Goal: Task Accomplishment & Management: Use online tool/utility

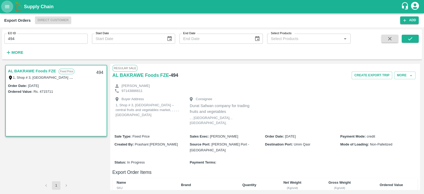
click at [9, 8] on icon "open drawer" at bounding box center [7, 7] width 6 height 6
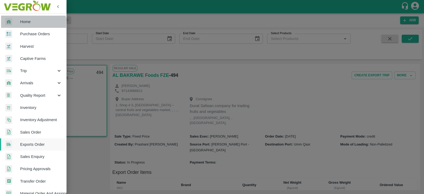
click at [27, 25] on link "Home" at bounding box center [33, 22] width 66 height 12
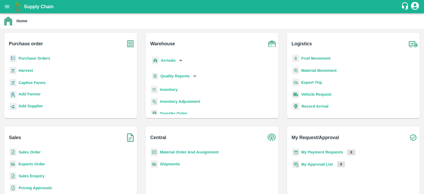
click at [161, 22] on div "Home" at bounding box center [211, 20] width 415 height 9
click at [9, 3] on button "open drawer" at bounding box center [7, 7] width 12 height 12
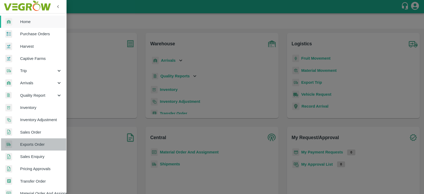
click at [42, 140] on link "Exports Order" at bounding box center [33, 144] width 66 height 12
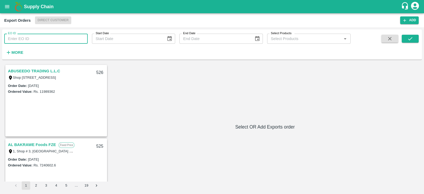
click at [70, 38] on input "EO ID" at bounding box center [46, 39] width 84 height 10
type input "515"
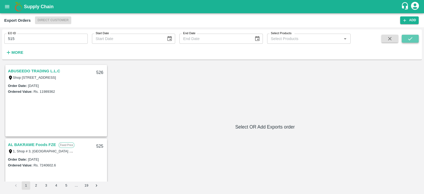
click at [412, 41] on icon "submit" at bounding box center [410, 39] width 6 height 6
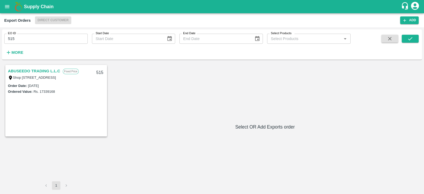
click at [56, 71] on link "ABUSEEDO TRADING L.L.C" at bounding box center [34, 71] width 52 height 7
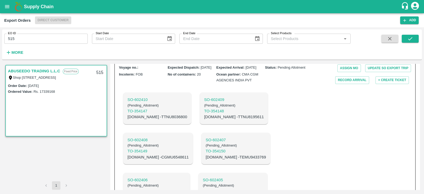
scroll to position [177, 0]
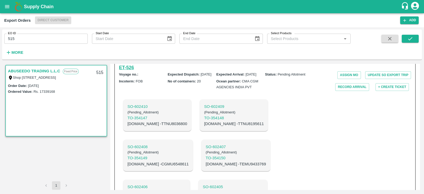
click at [132, 71] on h6 "ET- 526" at bounding box center [126, 67] width 15 height 7
click at [9, 8] on icon "open drawer" at bounding box center [7, 7] width 6 height 6
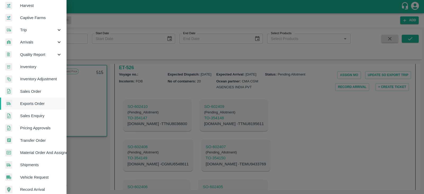
scroll to position [0, 0]
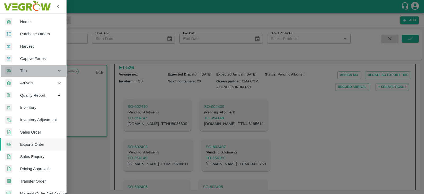
click at [54, 69] on span "Trip" at bounding box center [38, 71] width 36 height 6
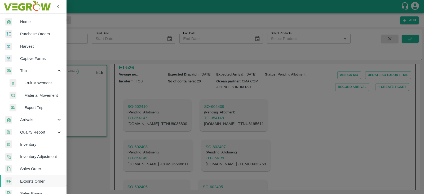
click at [43, 105] on span "Export Trip" at bounding box center [43, 108] width 38 height 6
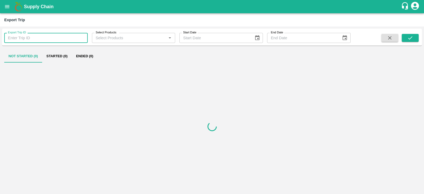
click at [56, 37] on input "Export Trip ID" at bounding box center [46, 38] width 84 height 10
paste input "PR-250535"
type input "PR-250535"
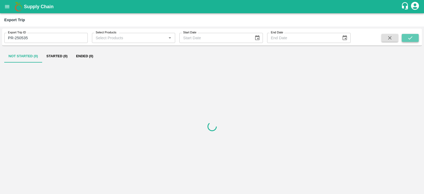
click at [410, 36] on icon "submit" at bounding box center [410, 38] width 6 height 6
click at [4, 7] on button "open drawer" at bounding box center [7, 7] width 12 height 12
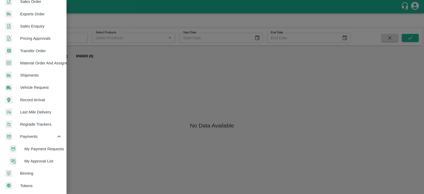
scroll to position [169, 0]
click at [45, 148] on span "My Payment Requests" at bounding box center [43, 149] width 38 height 6
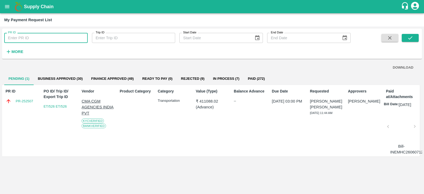
click at [37, 40] on input "PR ID" at bounding box center [46, 38] width 84 height 10
paste input "PR-250535"
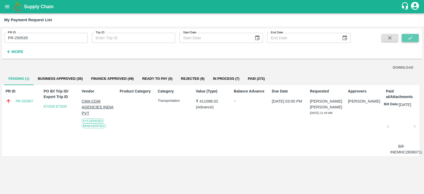
click at [411, 37] on icon "submit" at bounding box center [410, 38] width 6 height 6
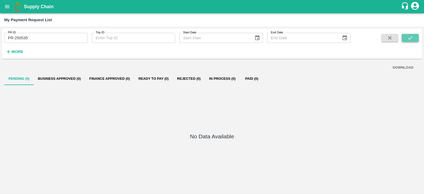
click at [414, 38] on button "submit" at bounding box center [410, 38] width 17 height 8
click at [126, 79] on button "Finance Approved (0)" at bounding box center [109, 78] width 49 height 13
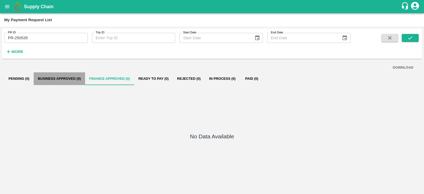
click at [53, 78] on button "Business Approved (0)" at bounding box center [59, 78] width 51 height 13
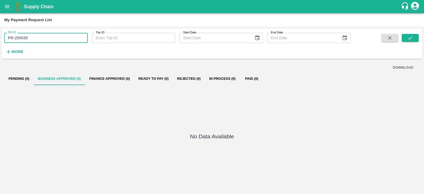
click at [56, 36] on input "PR-250535" at bounding box center [46, 38] width 84 height 10
type input "PR-250535"
click at [239, 145] on div "No Data Available" at bounding box center [212, 137] width 416 height 105
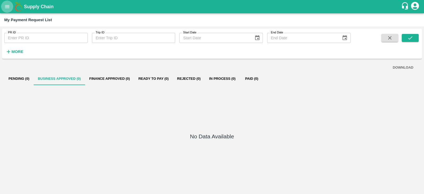
click at [8, 7] on icon "open drawer" at bounding box center [7, 7] width 6 height 6
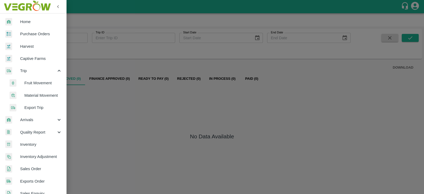
click at [93, 109] on div at bounding box center [212, 97] width 424 height 194
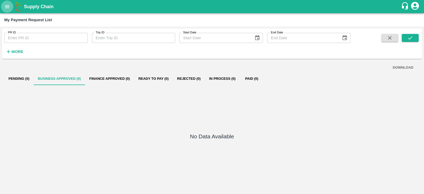
click at [8, 6] on icon "open drawer" at bounding box center [7, 7] width 6 height 6
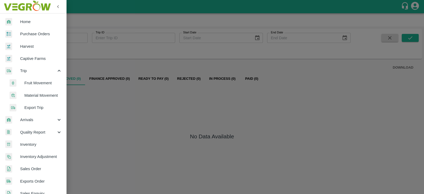
click at [43, 105] on span "Export Trip" at bounding box center [43, 108] width 38 height 6
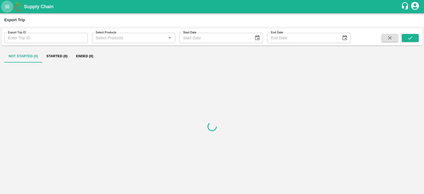
click at [9, 6] on icon "open drawer" at bounding box center [7, 7] width 6 height 6
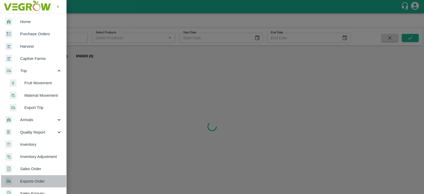
click at [34, 178] on span "Exports Order" at bounding box center [41, 181] width 42 height 6
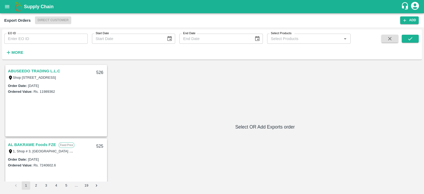
click at [173, 123] on h6 "Select OR Add Exports order" at bounding box center [265, 126] width 310 height 7
click at [65, 38] on input "EO ID" at bounding box center [46, 39] width 84 height 10
type input "489"
click at [409, 40] on icon "submit" at bounding box center [410, 39] width 6 height 6
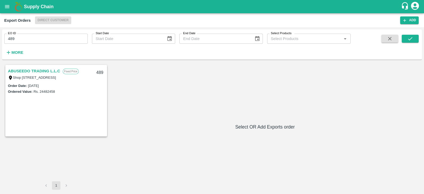
click at [29, 69] on link "ABUSEEDO TRADING L.L.C" at bounding box center [34, 71] width 52 height 7
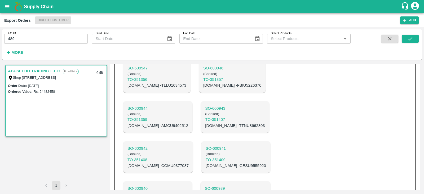
scroll to position [544, 0]
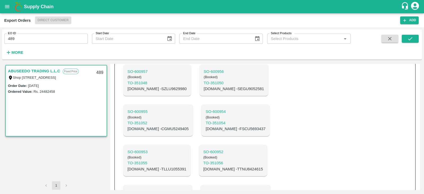
scroll to position [285, 0]
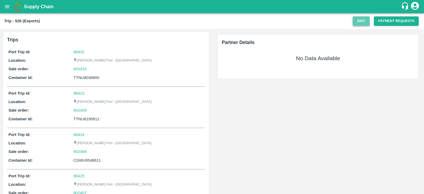
click at [365, 20] on button "Edit" at bounding box center [361, 20] width 17 height 9
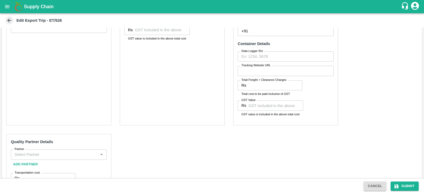
scroll to position [206, 0]
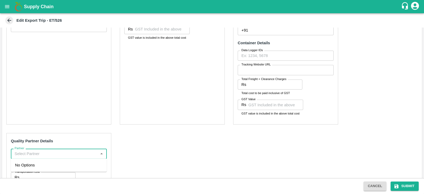
click at [52, 150] on input "Partner" at bounding box center [54, 153] width 84 height 7
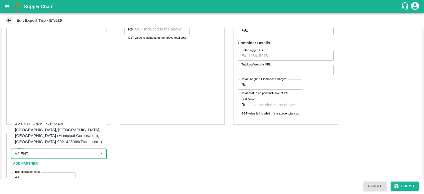
click at [56, 121] on div "A2 ENTERPRISES-Plot No.16 Devikanandan Apartment, Mahadev Bagh, Near Godavari C…" at bounding box center [58, 133] width 87 height 24
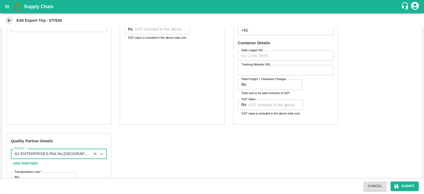
scroll to position [251, 0]
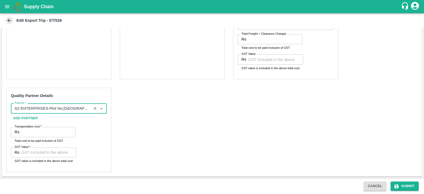
type input "A2 ENTERPRISES-Plot No.16 Devikanandan Apartment, Mahadev Bagh, Near Godavari C…"
click at [34, 134] on input "Transportation cost   *" at bounding box center [48, 132] width 54 height 10
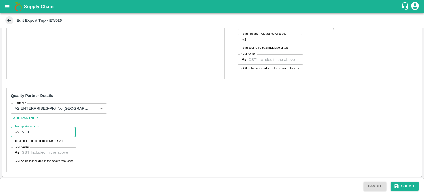
type input "6100"
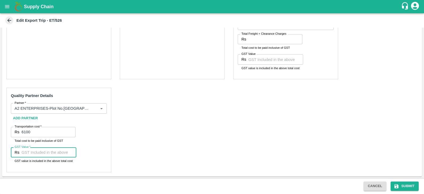
click at [30, 154] on input "GST Value   *" at bounding box center [48, 152] width 55 height 10
type input "00"
click at [203, 114] on div "Pre-Carriage Partner Details Partner Partner Add Partner Transportation Cost Rs…" at bounding box center [212, 46] width 420 height 262
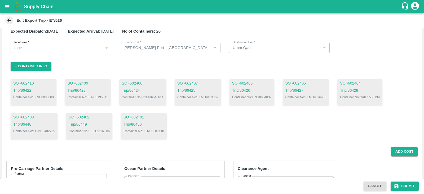
scroll to position [0, 0]
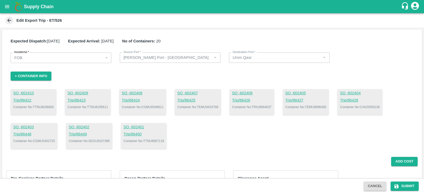
click at [49, 107] on p "Container No: TTNU8036800" at bounding box center [33, 107] width 41 height 5
copy p "TTNU8036800"
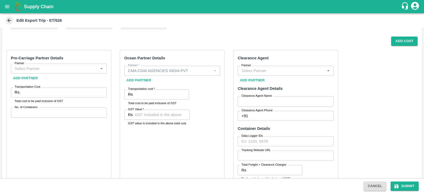
scroll to position [120, 0]
click at [401, 41] on button "Add Cost" at bounding box center [404, 41] width 27 height 9
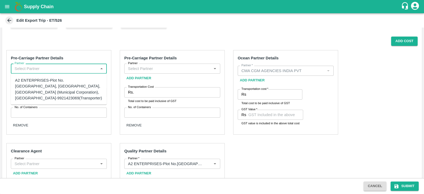
click at [82, 71] on input "Partner" at bounding box center [54, 68] width 84 height 7
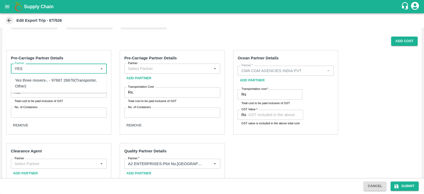
click at [52, 82] on div "Yes three movers-, - 97687 26676(Transporter, Other)" at bounding box center [58, 83] width 87 height 12
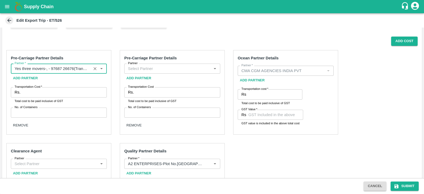
type input "Yes three movers-, - 97687 26676(Transporter, Other)"
click at [51, 91] on input "Transportation Cost   *" at bounding box center [65, 92] width 84 height 10
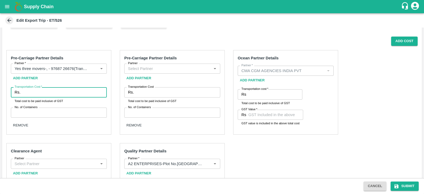
paste input "26231.00"
type input "26231.00"
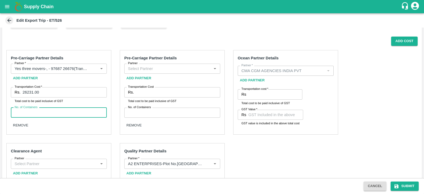
click at [50, 111] on input "No. of Containers" at bounding box center [59, 113] width 96 height 10
type input "1"
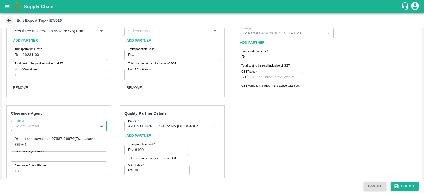
click at [81, 124] on input "Partner" at bounding box center [54, 126] width 84 height 7
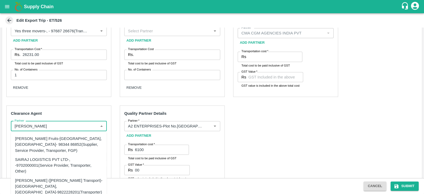
click at [49, 161] on div "SAIRAJ LOGISTICS PVT LTD-, -9702000001(Service Provider, Transporter, Other)" at bounding box center [58, 165] width 87 height 18
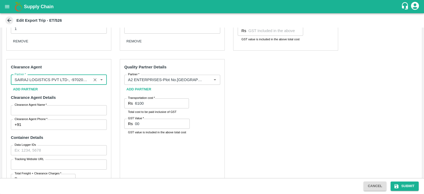
scroll to position [207, 0]
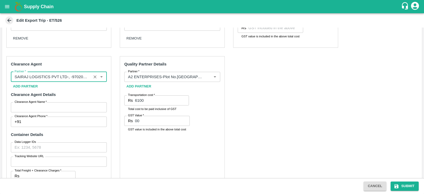
type input "SAIRAJ LOGISTICS PVT LTD-, -9702000001(Service Provider, Transporter, Other)"
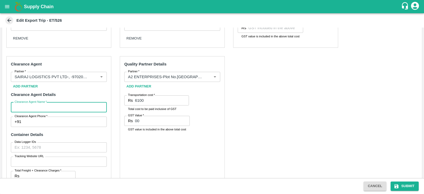
click at [65, 110] on input "Clearance Agent Name   *" at bounding box center [59, 107] width 96 height 10
type input "Sairaj"
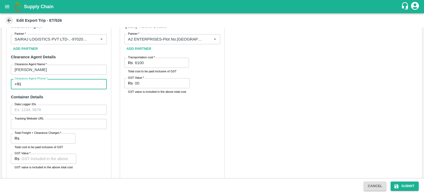
click at [55, 82] on input "Clearance Agent Phone   *" at bounding box center [65, 84] width 84 height 10
type input "9702000001"
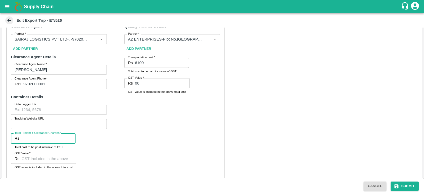
click at [48, 142] on input "Total Freight + Clearance Charges   *" at bounding box center [48, 138] width 54 height 10
paste input "50150.00"
type input "50150.00"
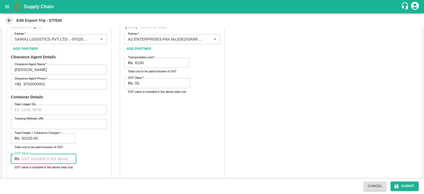
click at [42, 161] on input "GST Value   *" at bounding box center [48, 159] width 55 height 10
type input "7650"
click at [203, 136] on div "Quality Partner Details Partner   * Partner   * Add Partner Transportation cost…" at bounding box center [172, 99] width 105 height 160
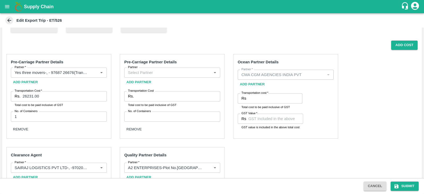
scroll to position [115, 0]
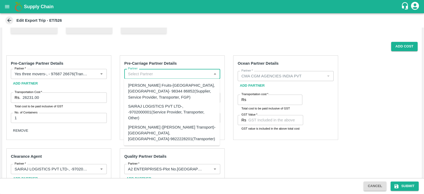
click at [169, 75] on input "Partner" at bounding box center [168, 74] width 84 height 7
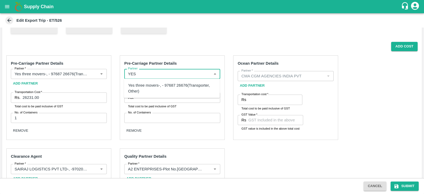
click at [162, 84] on div "Yes three movers-, - 97687 26676(Transporter, Other)" at bounding box center [171, 88] width 87 height 12
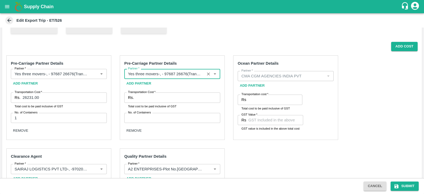
type input "Yes three movers-, - 97687 26676(Transporter, Other)"
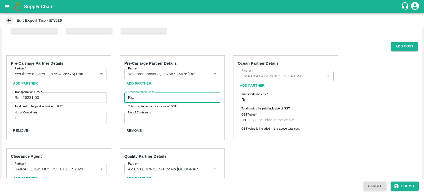
click at [157, 96] on input "Transportation Cost   *" at bounding box center [178, 98] width 84 height 10
paste input "374900.00"
type input "374900.00"
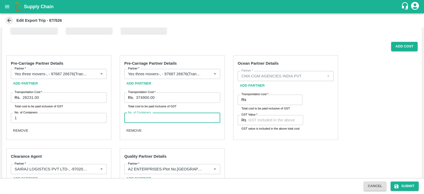
click at [154, 115] on input "No. of Containers" at bounding box center [172, 118] width 96 height 10
type input "10"
click at [309, 148] on div "Pre-Carriage Partner Details Partner   * Partner   * Add Partner Transportation…" at bounding box center [212, 182] width 420 height 262
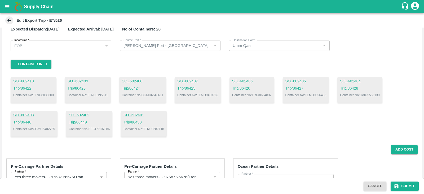
click at [302, 147] on div "Add Cost" at bounding box center [210, 149] width 416 height 9
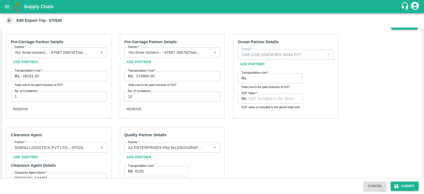
scroll to position [139, 0]
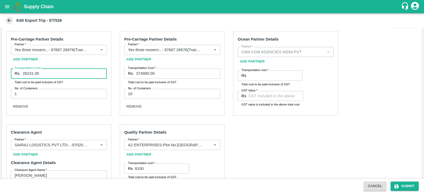
click at [74, 73] on input "26231.00" at bounding box center [65, 73] width 84 height 10
type input "2"
type input "8000"
click at [326, 121] on div "Pre-Carriage Partner Details Partner   * Partner   * Add Partner Transportation…" at bounding box center [212, 158] width 420 height 262
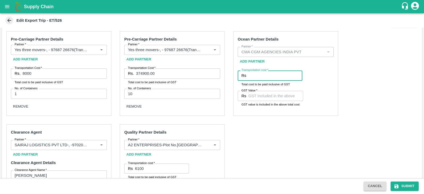
click at [271, 77] on input "Transportation cost   *" at bounding box center [275, 76] width 54 height 10
paste input "411088.02"
type input "411088.02"
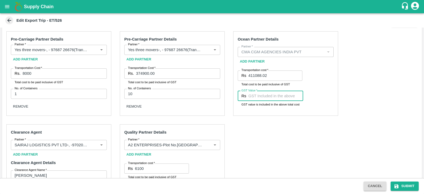
click at [268, 93] on input "GST Value   *" at bounding box center [275, 96] width 55 height 10
paste input "62708.34"
type input "62708.34"
click at [374, 93] on div "Pre-Carriage Partner Details Partner   * Partner   * Add Partner Transportation…" at bounding box center [212, 158] width 420 height 262
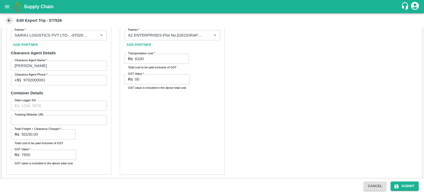
scroll to position [252, 0]
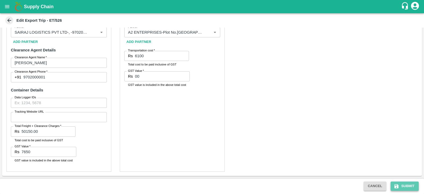
click at [412, 189] on button "Submit" at bounding box center [405, 186] width 28 height 9
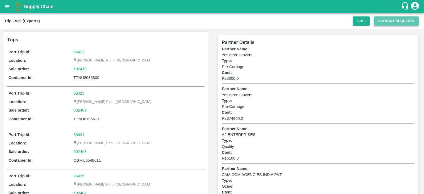
click at [397, 25] on button "Payment Requests" at bounding box center [396, 20] width 45 height 9
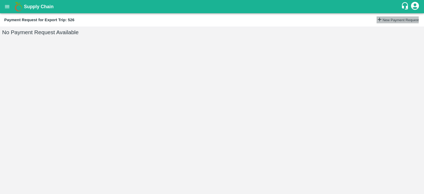
click at [388, 19] on button "New Payment Request" at bounding box center [398, 19] width 42 height 7
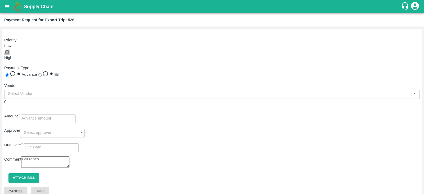
click at [9, 50] on input "checkbox" at bounding box center [6, 51] width 3 height 3
checkbox input "true"
click at [42, 73] on input "Bill" at bounding box center [39, 74] width 3 height 3
radio input "true"
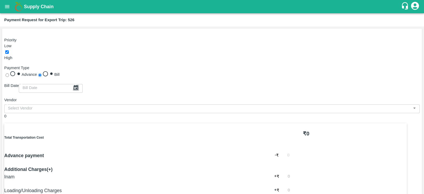
click at [79, 85] on icon "Choose date" at bounding box center [76, 88] width 6 height 6
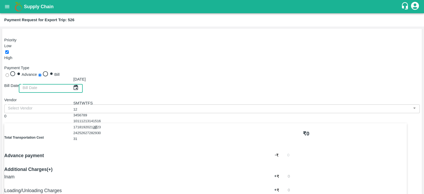
click at [97, 129] on button "22" at bounding box center [95, 127] width 4 height 4
type input "22/08/2025"
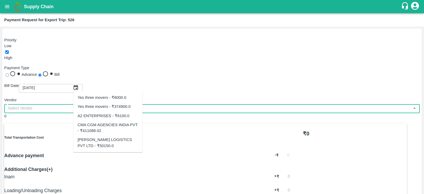
click at [106, 105] on input "input" at bounding box center [208, 108] width 404 height 7
click at [120, 126] on div "CMA CGM AGENCIES INDIA PVT - ₹411088.02" at bounding box center [108, 128] width 61 height 12
type input "CMA CGM AGENCIES INDIA PVT - ₹411088.02"
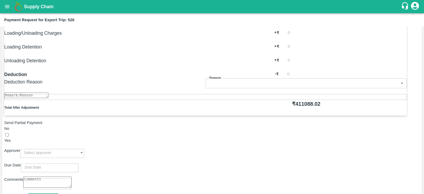
scroll to position [159, 0]
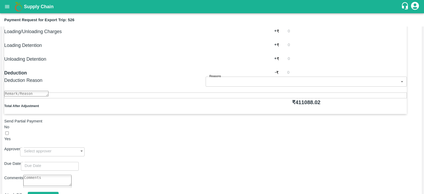
click at [85, 146] on div "​" at bounding box center [52, 151] width 64 height 10
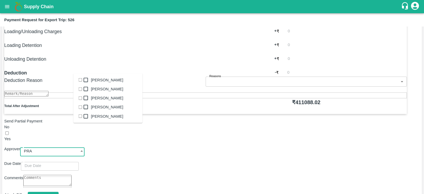
type input "PRAS"
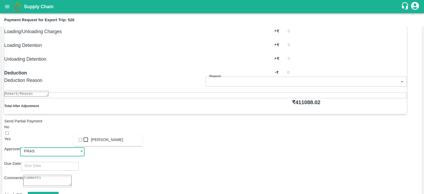
click at [114, 143] on div "Prasad Waghade" at bounding box center [107, 140] width 32 height 6
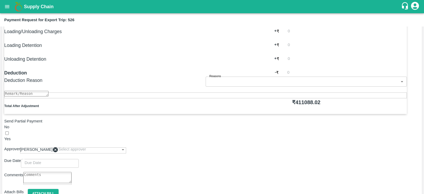
type input "DD/MM/YYYY hh:mm aa"
click at [75, 158] on input "DD/MM/YYYY hh:mm aa" at bounding box center [48, 163] width 54 height 10
type input "23/08/2025 12:00 AM"
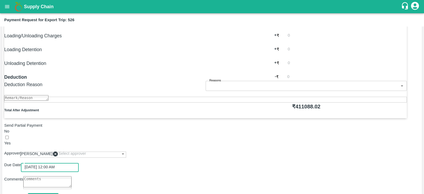
scroll to position [173, 0]
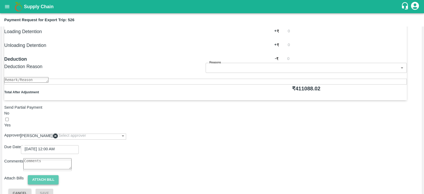
click at [59, 175] on button "Attach bill" at bounding box center [43, 179] width 31 height 9
paste input "INEMHC26060712"
type input "INEMHC26060712"
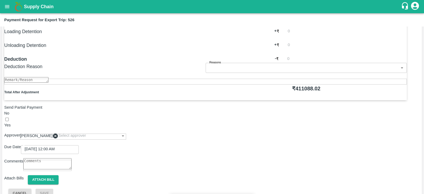
click at [0, 0] on input "Attach bill" at bounding box center [0, 0] width 0 height 0
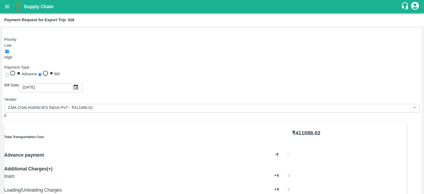
scroll to position [0, 0]
click at [9, 73] on input "Advance" at bounding box center [7, 74] width 3 height 3
radio input "true"
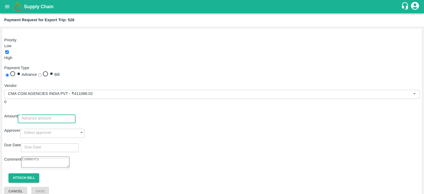
click at [76, 113] on input "number" at bounding box center [47, 118] width 58 height 10
paste input "411088.02"
type input "411088.02"
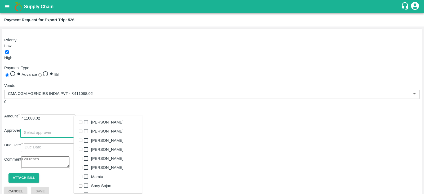
click at [74, 128] on input "input" at bounding box center [47, 133] width 54 height 10
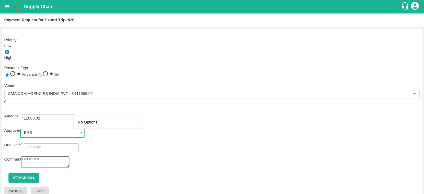
type input "PR"
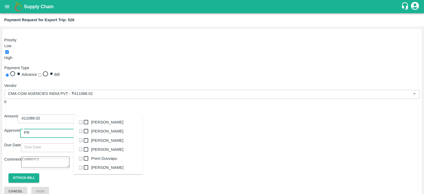
click at [114, 143] on div "Prasad Waghade" at bounding box center [107, 140] width 32 height 6
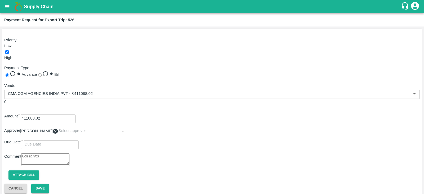
type input "DD/MM/YYYY hh:mm aa"
click at [75, 139] on input "DD/MM/YYYY hh:mm aa" at bounding box center [48, 144] width 54 height 10
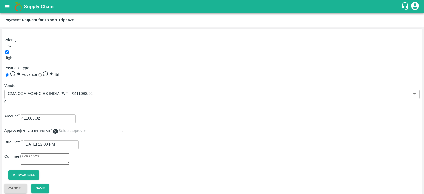
type input "23/08/2025 03:00 PM"
click at [25, 170] on button "Attach bill" at bounding box center [23, 174] width 31 height 9
paste input "411,088.02"
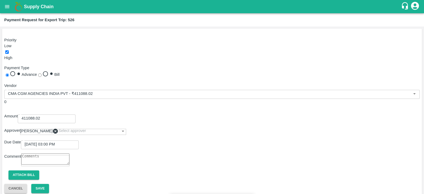
type input "4"
paste input "INEMHC26060712"
type input "INEMHC26060712"
click at [0, 0] on input "Attach bill" at bounding box center [0, 0] width 0 height 0
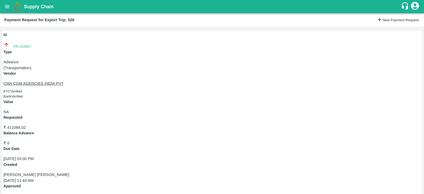
click at [26, 49] on div "Id PR-252507" at bounding box center [211, 40] width 417 height 17
copy link "PR-252507"
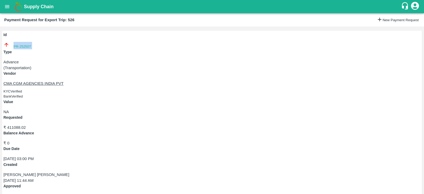
copy link "PR-252507"
drag, startPoint x: 147, startPoint y: 46, endPoint x: 166, endPoint y: 47, distance: 19.6
click at [166, 125] on p "₹ 411088.02" at bounding box center [211, 128] width 417 height 6
copy p "411088.02"
click at [269, 95] on div "Id PR-252507 Type Advance ( Transportation ) Vendor CMA CGM AGENCIES INDIA PVT …" at bounding box center [212, 111] width 424 height 168
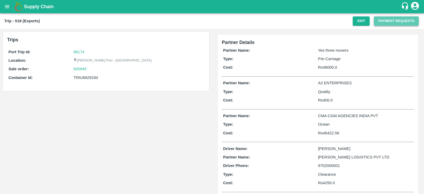
click at [395, 20] on button "Payment Requests" at bounding box center [396, 20] width 45 height 9
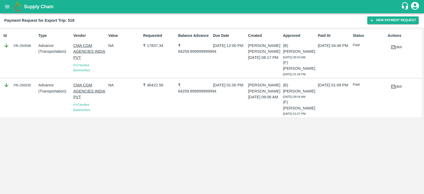
click at [265, 121] on div "Id PR-250598 Type Advance ( Transportation ) Vendor CMA CGM AGENCIES [GEOGRAPHI…" at bounding box center [212, 110] width 424 height 167
click at [399, 46] on link "Bill" at bounding box center [396, 47] width 17 height 9
click at [382, 21] on button "New Payment Request" at bounding box center [392, 20] width 51 height 8
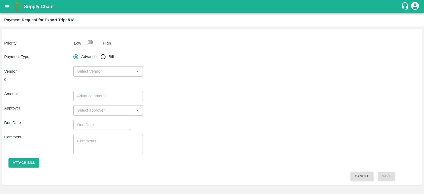
click at [85, 42] on input "checkbox" at bounding box center [86, 42] width 30 height 10
checkbox input "true"
click at [106, 56] on input "Bill" at bounding box center [103, 56] width 11 height 11
radio input "true"
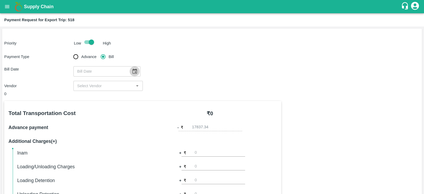
click at [134, 71] on icon "Choose date" at bounding box center [135, 71] width 6 height 6
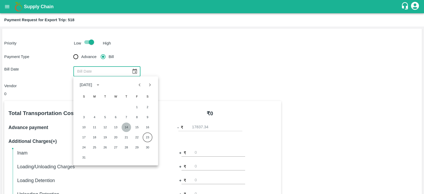
click at [127, 125] on button "14" at bounding box center [127, 127] width 10 height 10
type input "14/08/2025"
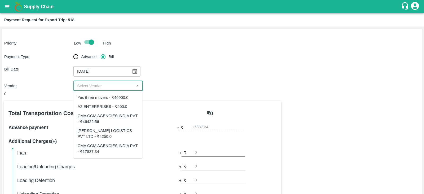
click at [114, 88] on input "input" at bounding box center [103, 85] width 57 height 7
click at [111, 145] on div "CMA CGM AGENCIES INDIA PVT - ₹17837.34" at bounding box center [108, 149] width 61 height 12
type input "CMA CGM AGENCIES INDIA PVT - ₹17837.34"
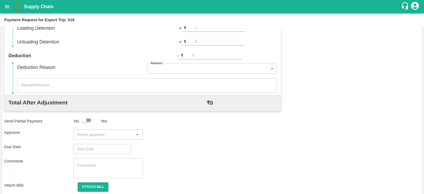
scroll to position [170, 0]
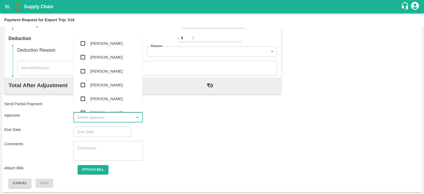
click at [119, 114] on input "input" at bounding box center [103, 117] width 57 height 7
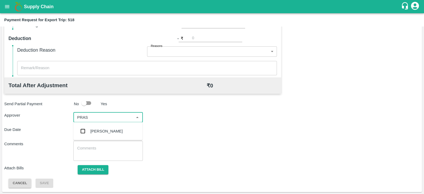
type input "PRASA"
click at [111, 129] on div "Prasad Waghade" at bounding box center [106, 131] width 32 height 6
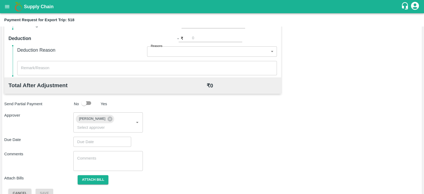
click at [212, 142] on div "Total Transportation Cost ₹ 17837.34 Advance payment - ₹ 17837.34 Additional Ch…" at bounding box center [212, 64] width 416 height 267
type input "DD/MM/YYYY hh:mm aa"
click at [115, 137] on input "DD/MM/YYYY hh:mm aa" at bounding box center [100, 142] width 54 height 10
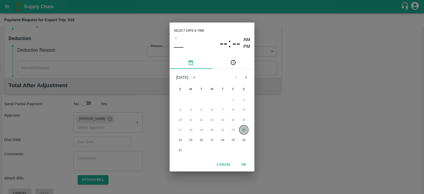
click at [246, 128] on button "23" at bounding box center [244, 130] width 10 height 10
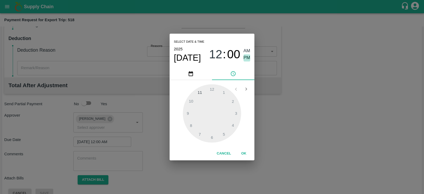
click at [247, 58] on span "PM" at bounding box center [247, 57] width 7 height 7
click at [234, 113] on div at bounding box center [212, 113] width 58 height 58
type input "23/08/2025 03:00 PM"
click at [242, 155] on button "OK" at bounding box center [243, 153] width 17 height 9
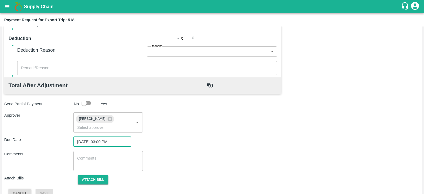
scroll to position [173, 0]
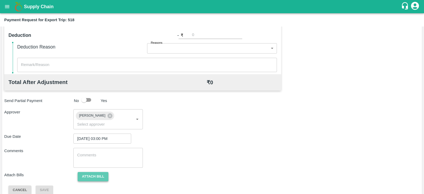
click at [78, 172] on button "Attach bill" at bounding box center [93, 176] width 31 height 9
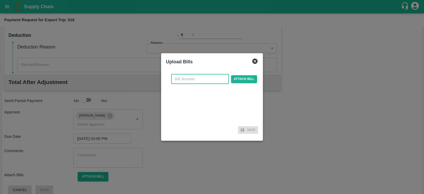
click at [191, 77] on input "text" at bounding box center [200, 79] width 58 height 10
paste input "INEMHC26056372"
type input "INEMHC26056372"
click at [237, 79] on span "Attach bill" at bounding box center [244, 79] width 26 height 8
click at [0, 0] on input "Attach bill" at bounding box center [0, 0] width 0 height 0
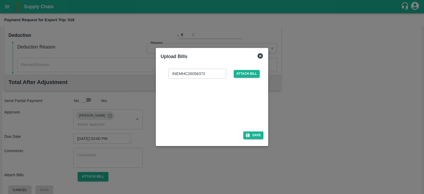
click at [225, 114] on div at bounding box center [211, 103] width 80 height 28
click at [261, 133] on button "Save" at bounding box center [253, 136] width 20 height 8
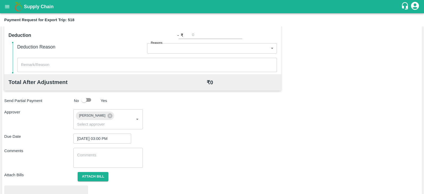
scroll to position [201, 0]
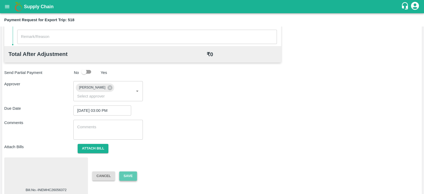
click at [131, 172] on button "Save" at bounding box center [127, 176] width 17 height 9
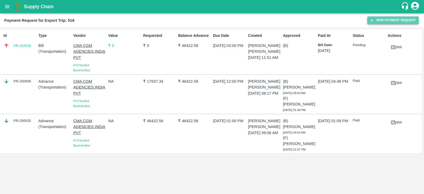
click at [382, 18] on button "New Payment Request" at bounding box center [392, 20] width 51 height 8
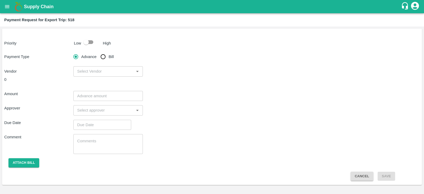
click at [105, 75] on div "​" at bounding box center [107, 71] width 69 height 10
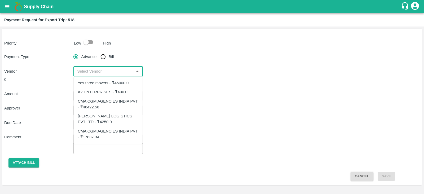
click at [113, 104] on div "CMA CGM AGENCIES INDIA PVT - ₹46422.56" at bounding box center [108, 104] width 61 height 12
type input "CMA CGM AGENCIES INDIA PVT - ₹46422.56"
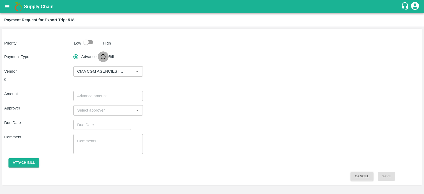
click at [105, 59] on input "Bill" at bounding box center [103, 56] width 11 height 11
radio input "true"
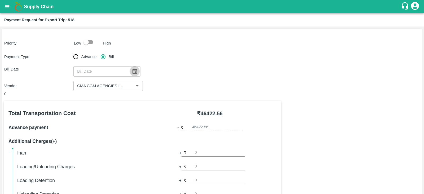
click at [134, 70] on icon "Choose date" at bounding box center [135, 71] width 5 height 5
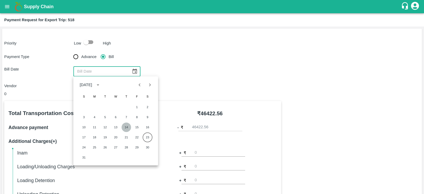
click at [126, 126] on button "14" at bounding box center [127, 127] width 10 height 10
type input "14/08/2025"
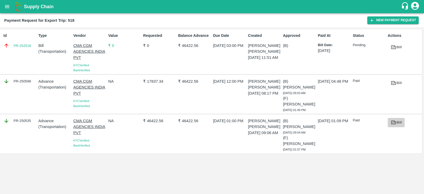
click at [394, 122] on icon at bounding box center [394, 123] width 6 height 6
click at [382, 18] on button "New Payment Request" at bounding box center [392, 20] width 51 height 8
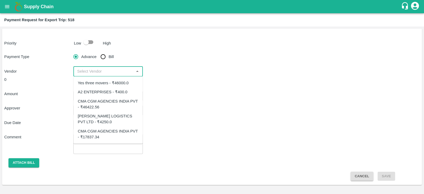
click at [111, 71] on input "input" at bounding box center [103, 71] width 57 height 7
click at [110, 107] on div "CMA CGM AGENCIES INDIA PVT - ₹46422.56" at bounding box center [108, 104] width 61 height 12
type input "CMA CGM AGENCIES INDIA PVT - ₹46422.56"
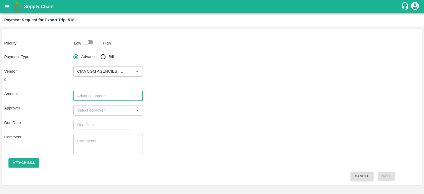
click at [120, 100] on input "number" at bounding box center [107, 96] width 69 height 10
click at [103, 62] on input "Bill" at bounding box center [103, 56] width 11 height 11
radio input "true"
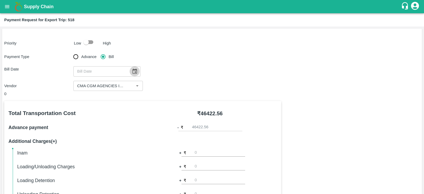
click at [136, 71] on button "Choose date" at bounding box center [135, 71] width 10 height 10
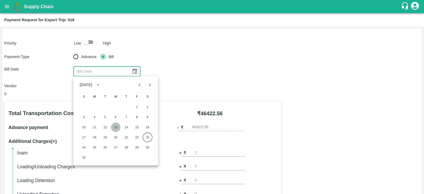
click at [114, 129] on button "13" at bounding box center [116, 127] width 10 height 10
type input "13/08/2025"
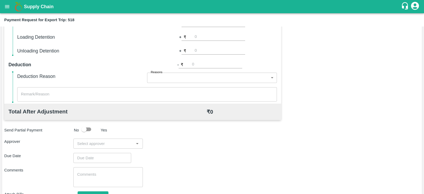
scroll to position [170, 0]
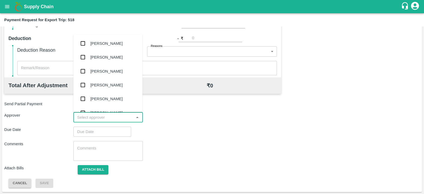
click at [110, 117] on input "input" at bounding box center [103, 117] width 57 height 7
type input "P"
type input "RAS"
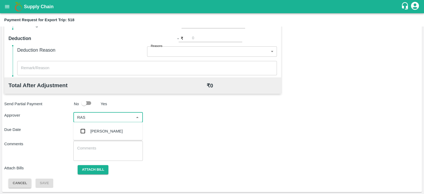
click at [106, 129] on div "Prasad Waghade" at bounding box center [106, 131] width 32 height 6
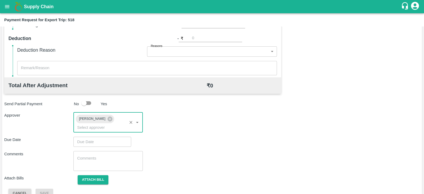
type input "DD/MM/YYYY hh:mm aa"
click at [99, 137] on input "DD/MM/YYYY hh:mm aa" at bounding box center [100, 142] width 54 height 10
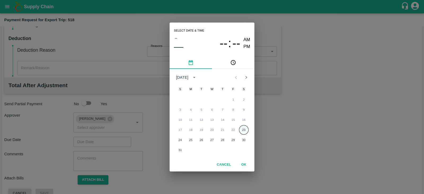
click at [242, 129] on button "23" at bounding box center [244, 130] width 10 height 10
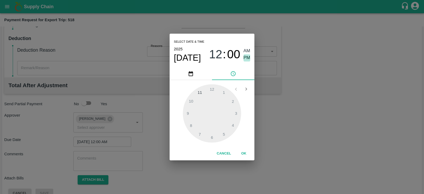
click at [245, 56] on span "PM" at bounding box center [247, 57] width 7 height 7
click at [236, 112] on div at bounding box center [212, 113] width 58 height 58
type input "23/08/2025 03:00 PM"
click at [245, 151] on button "OK" at bounding box center [243, 153] width 17 height 9
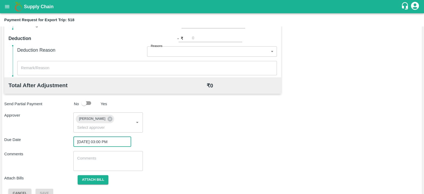
scroll to position [173, 0]
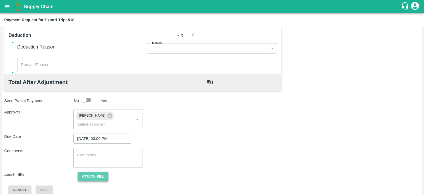
click at [94, 172] on button "Attach bill" at bounding box center [93, 176] width 31 height 9
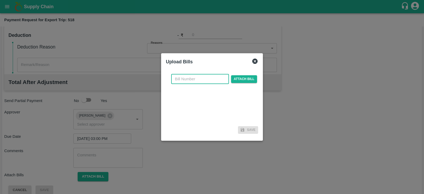
click at [198, 84] on input "text" at bounding box center [200, 79] width 58 height 10
paste input "INEMHC26055302"
type input "INEMHC26055302"
click at [237, 79] on span "Attach bill" at bounding box center [244, 79] width 26 height 8
click at [0, 0] on input "Attach bill" at bounding box center [0, 0] width 0 height 0
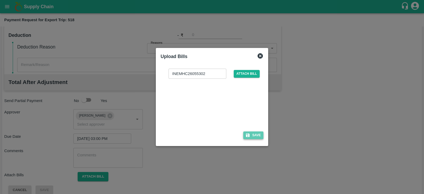
click at [259, 137] on button "Save" at bounding box center [253, 136] width 20 height 8
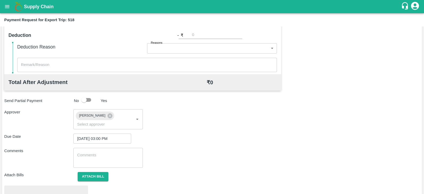
scroll to position [201, 0]
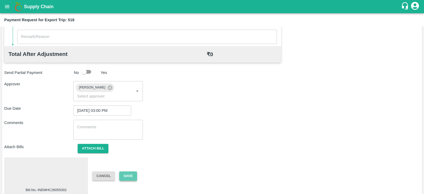
click at [133, 172] on button "Save" at bounding box center [127, 176] width 17 height 9
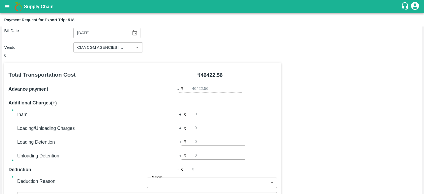
scroll to position [38, 0]
